Goal: Transaction & Acquisition: Obtain resource

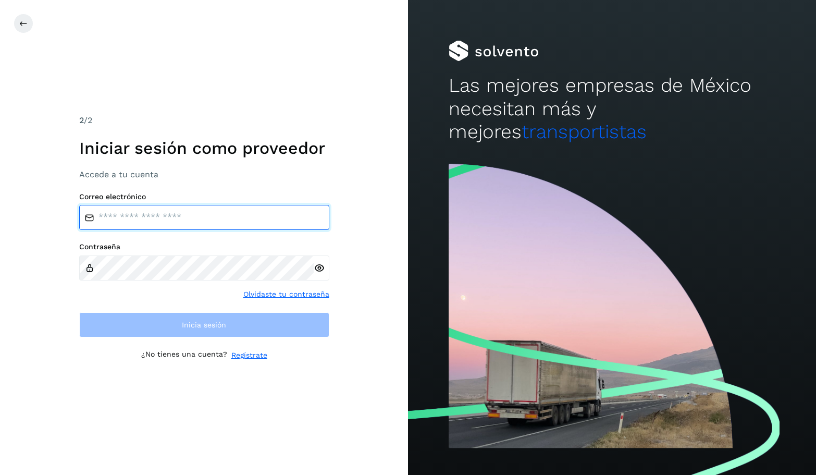
click at [222, 215] on input "email" at bounding box center [204, 217] width 250 height 25
type input "**********"
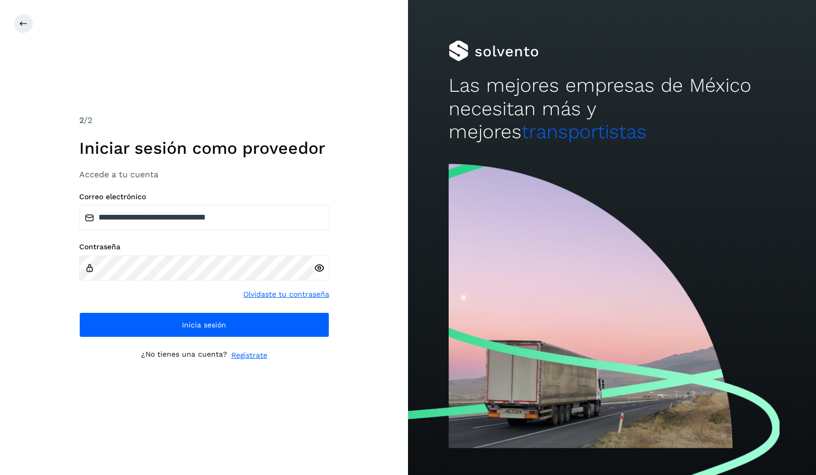
drag, startPoint x: 318, startPoint y: 264, endPoint x: 291, endPoint y: 295, distance: 41.4
click at [318, 265] on icon at bounding box center [319, 268] width 11 height 11
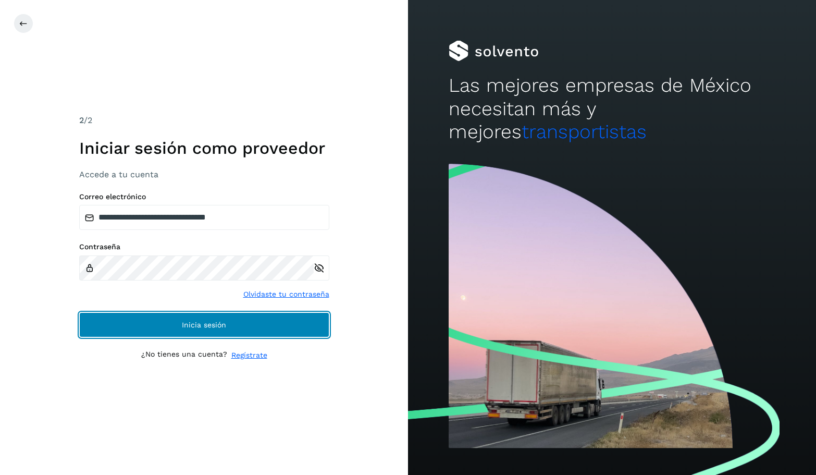
click at [221, 321] on span "Inicia sesión" at bounding box center [204, 324] width 44 height 7
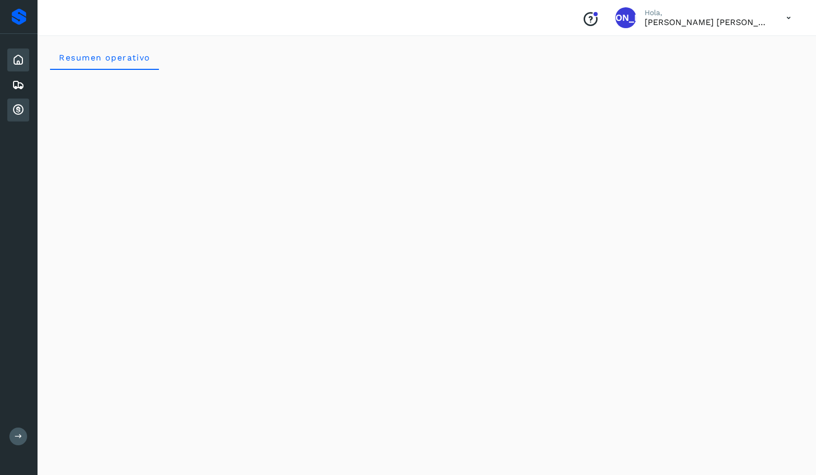
click at [22, 107] on icon at bounding box center [18, 110] width 13 height 13
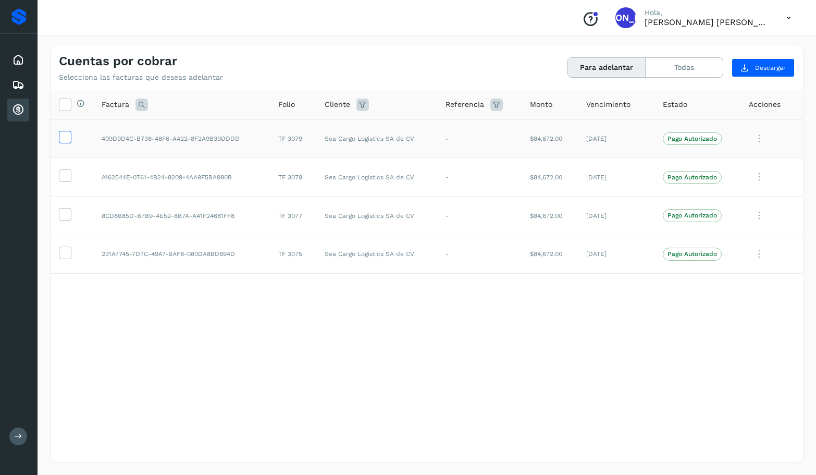
click at [63, 135] on icon at bounding box center [64, 136] width 11 height 11
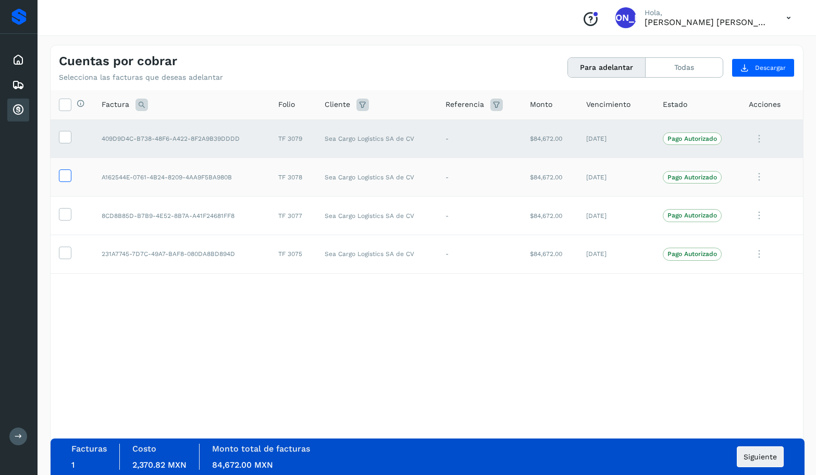
click at [66, 172] on icon at bounding box center [64, 174] width 11 height 11
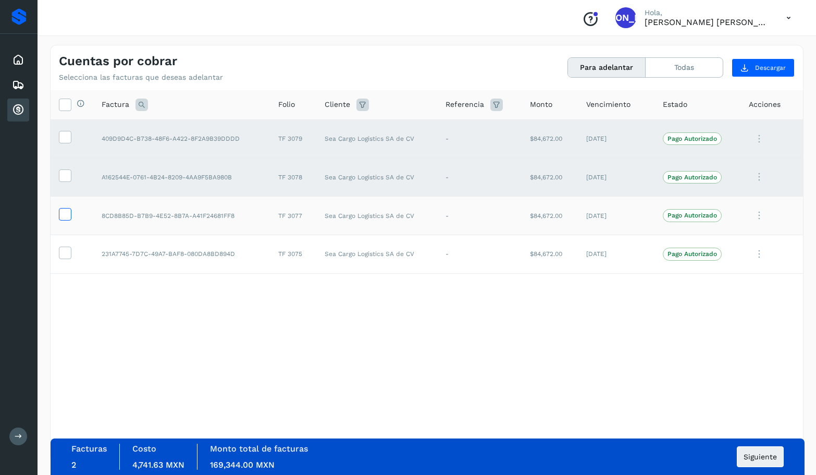
click at [64, 211] on icon at bounding box center [64, 213] width 11 height 11
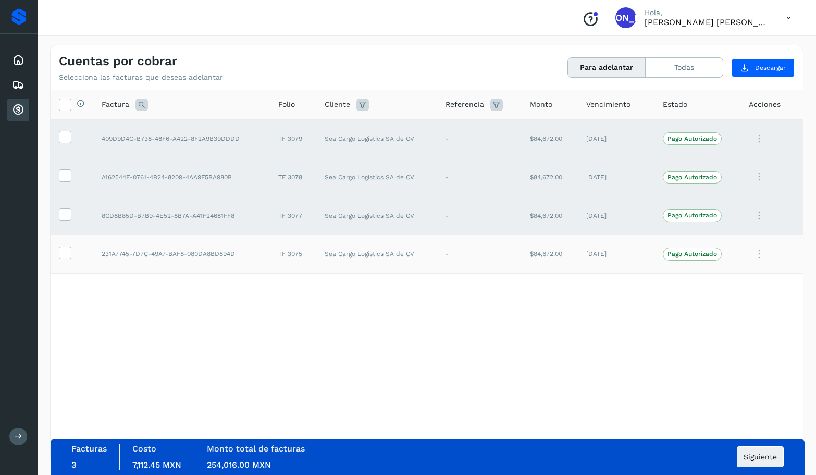
drag, startPoint x: 62, startPoint y: 253, endPoint x: 65, endPoint y: 260, distance: 7.5
click at [62, 254] on icon at bounding box center [64, 251] width 11 height 11
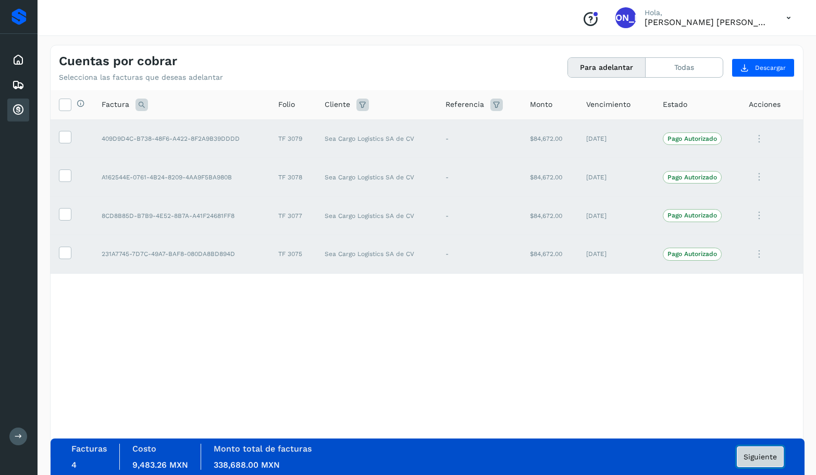
click at [757, 453] on span "Siguiente" at bounding box center [760, 456] width 33 height 7
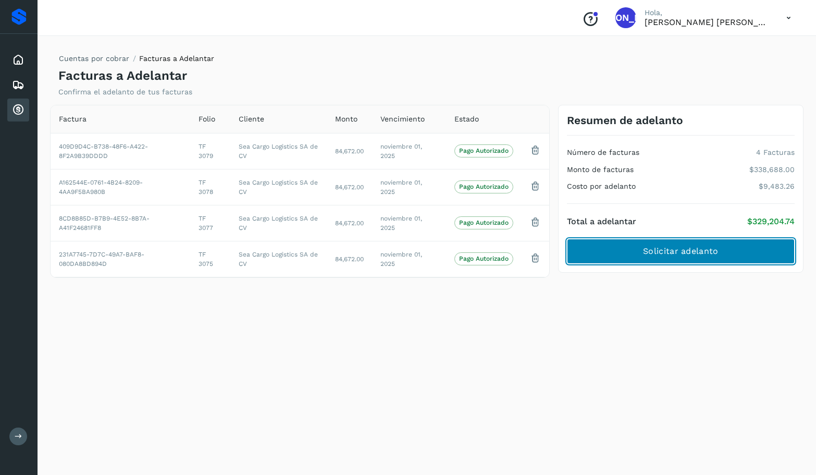
click at [688, 251] on span "Solicitar adelanto" at bounding box center [680, 250] width 75 height 11
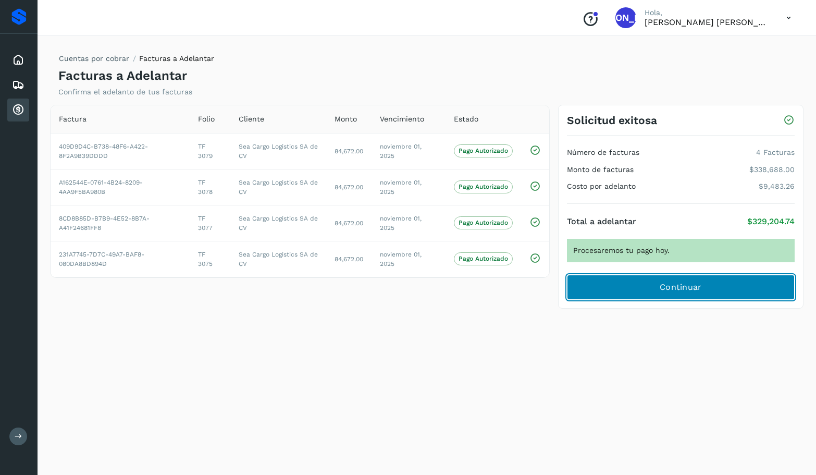
click at [688, 285] on span "Continuar" at bounding box center [681, 286] width 42 height 11
